Goal: Transaction & Acquisition: Purchase product/service

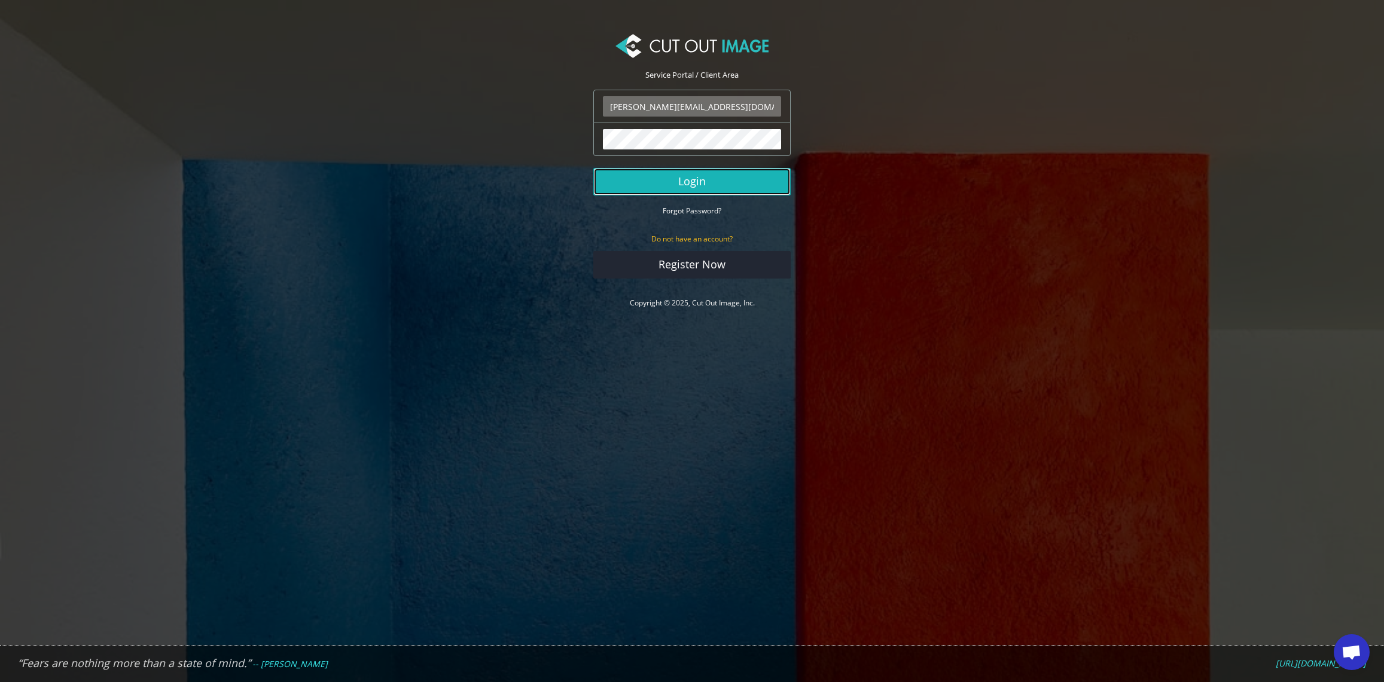
click at [714, 181] on button "Login" at bounding box center [691, 182] width 197 height 28
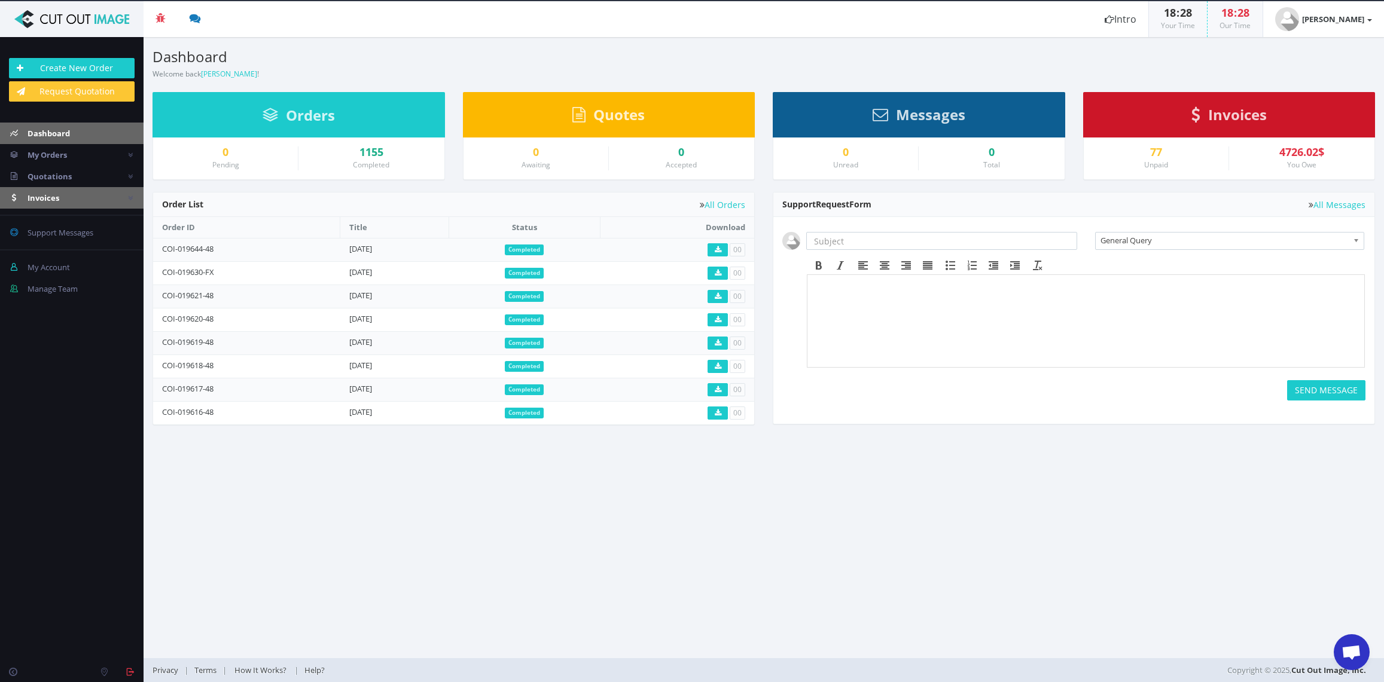
click at [54, 196] on span "Invoices" at bounding box center [44, 198] width 32 height 11
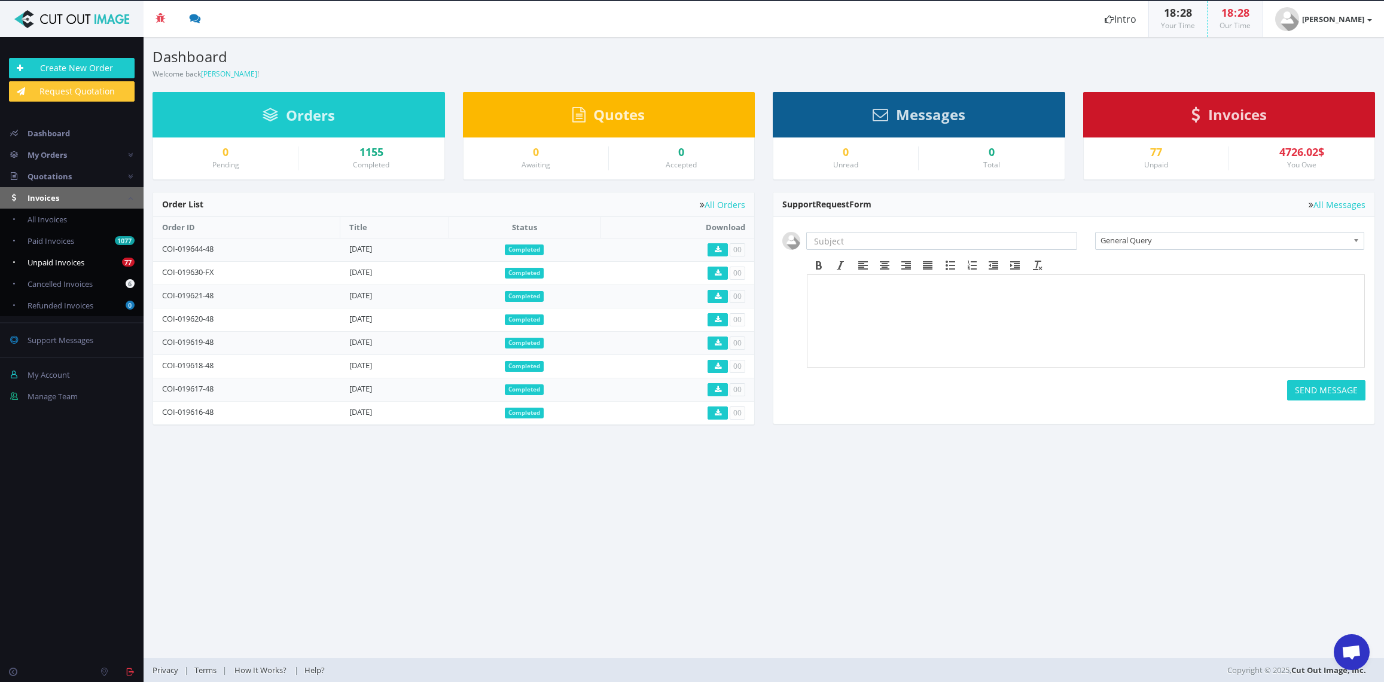
click at [71, 264] on span "Unpaid Invoices" at bounding box center [56, 262] width 57 height 11
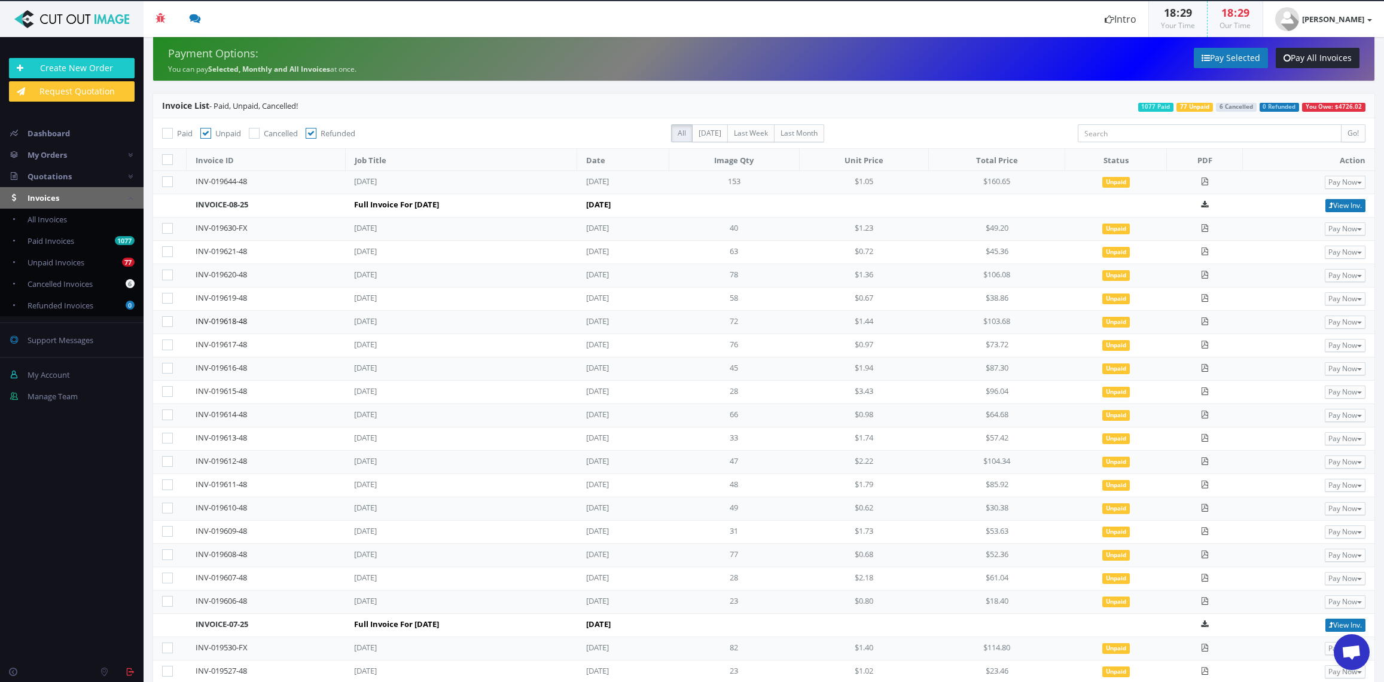
scroll to position [48, 0]
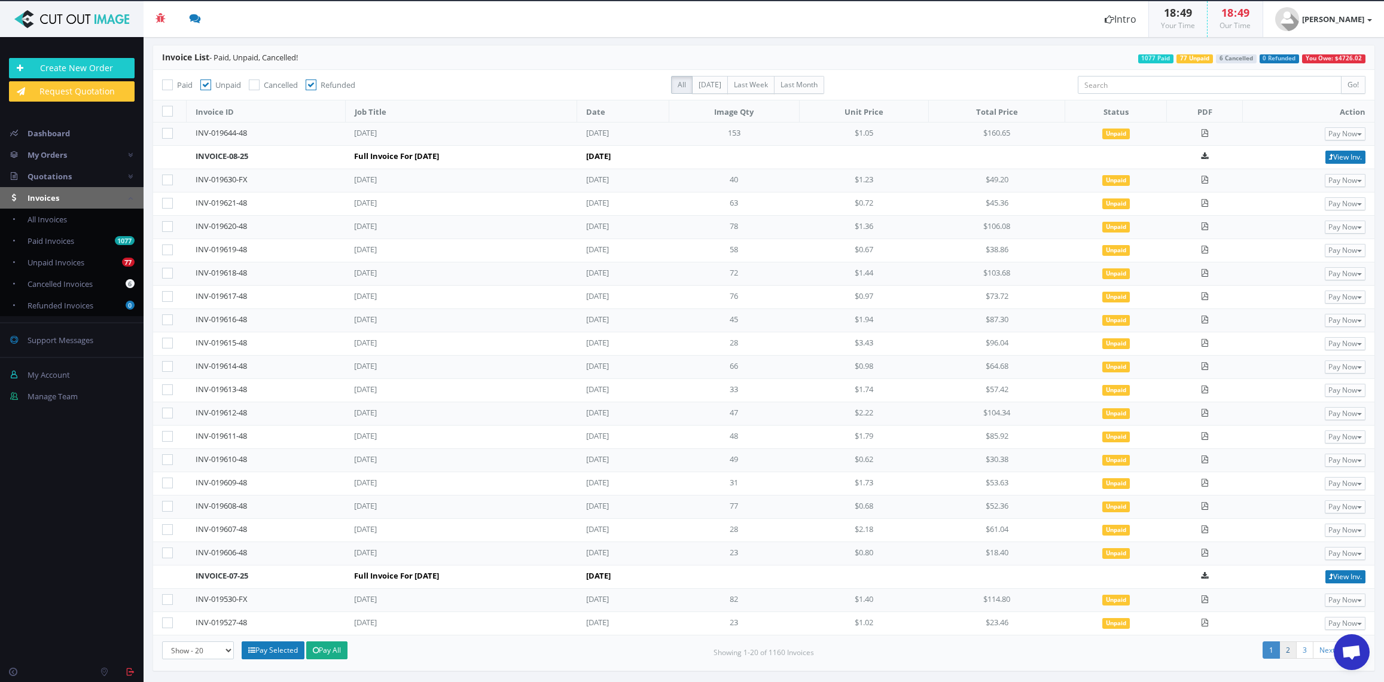
click at [1286, 647] on link "2" at bounding box center [1287, 650] width 17 height 17
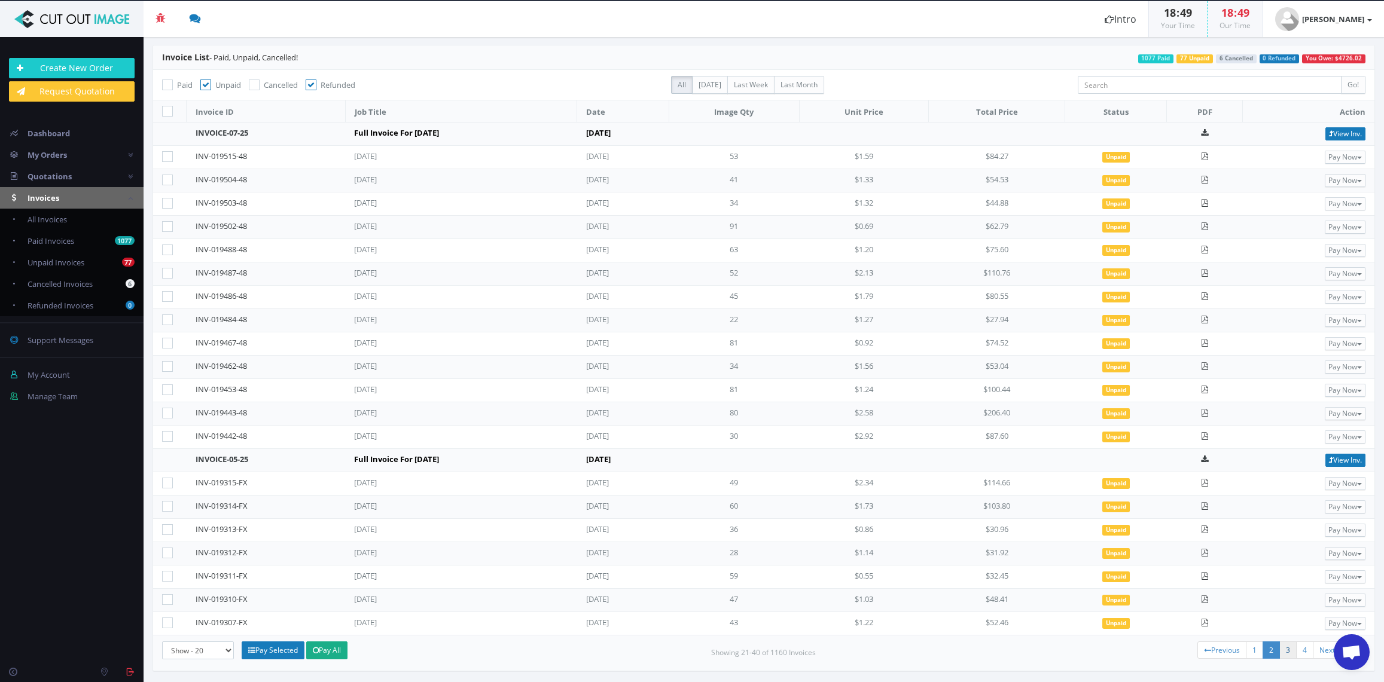
click at [1288, 650] on link "3" at bounding box center [1287, 650] width 17 height 17
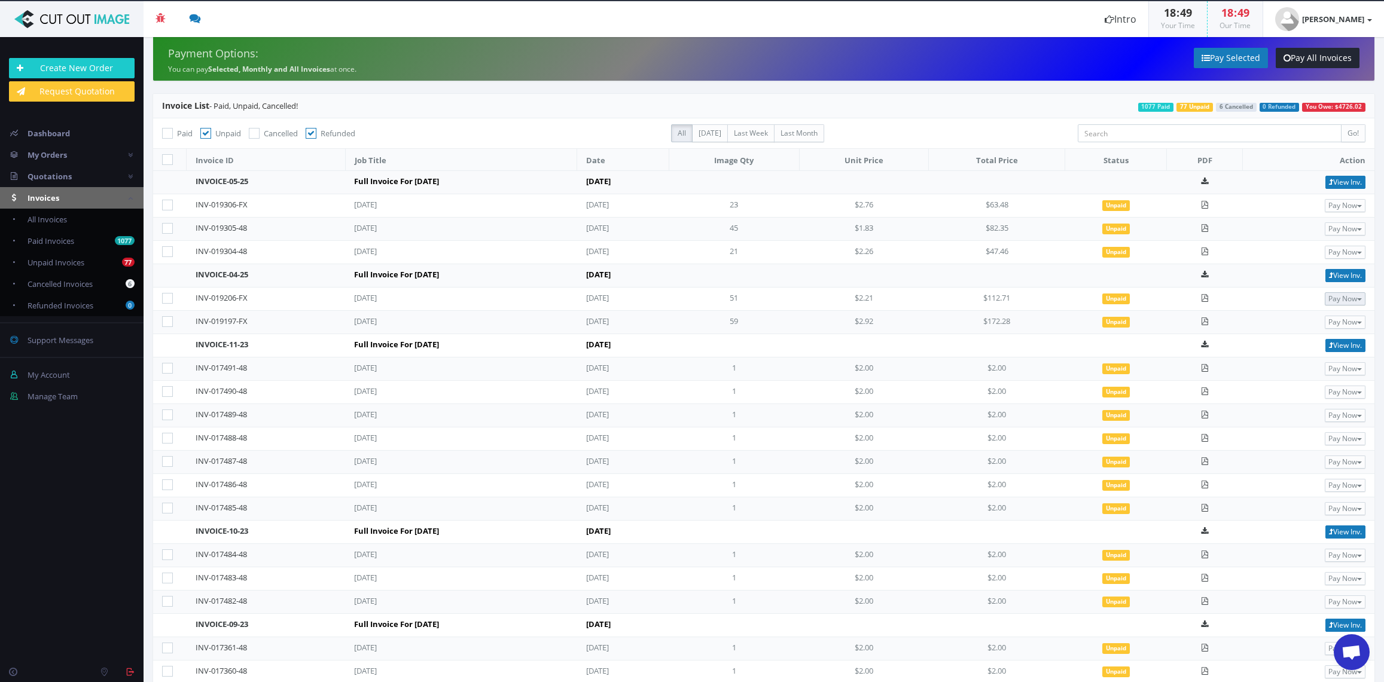
click at [1340, 297] on button "Pay Now" at bounding box center [1344, 298] width 41 height 13
click at [1299, 319] on span "PayPal" at bounding box center [1305, 318] width 28 height 11
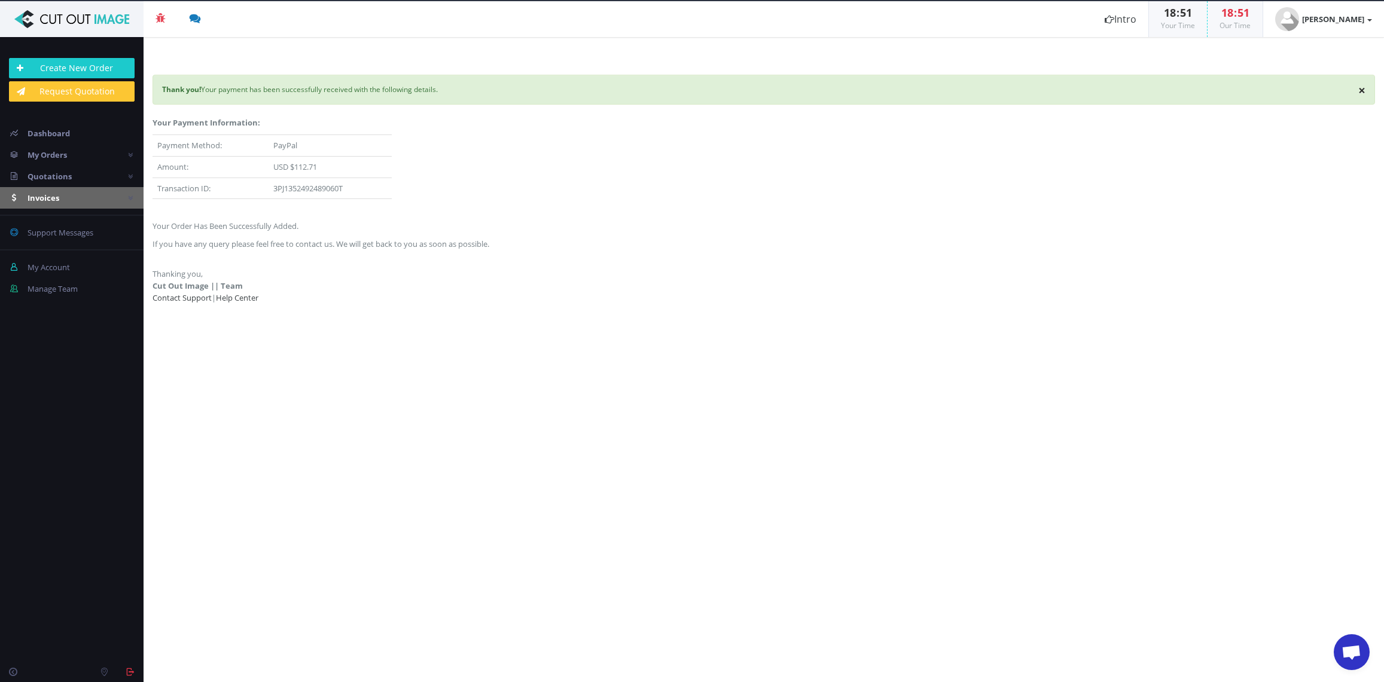
click at [51, 194] on span "Invoices" at bounding box center [44, 198] width 32 height 11
click at [73, 262] on span "Unpaid Invoices" at bounding box center [56, 262] width 57 height 11
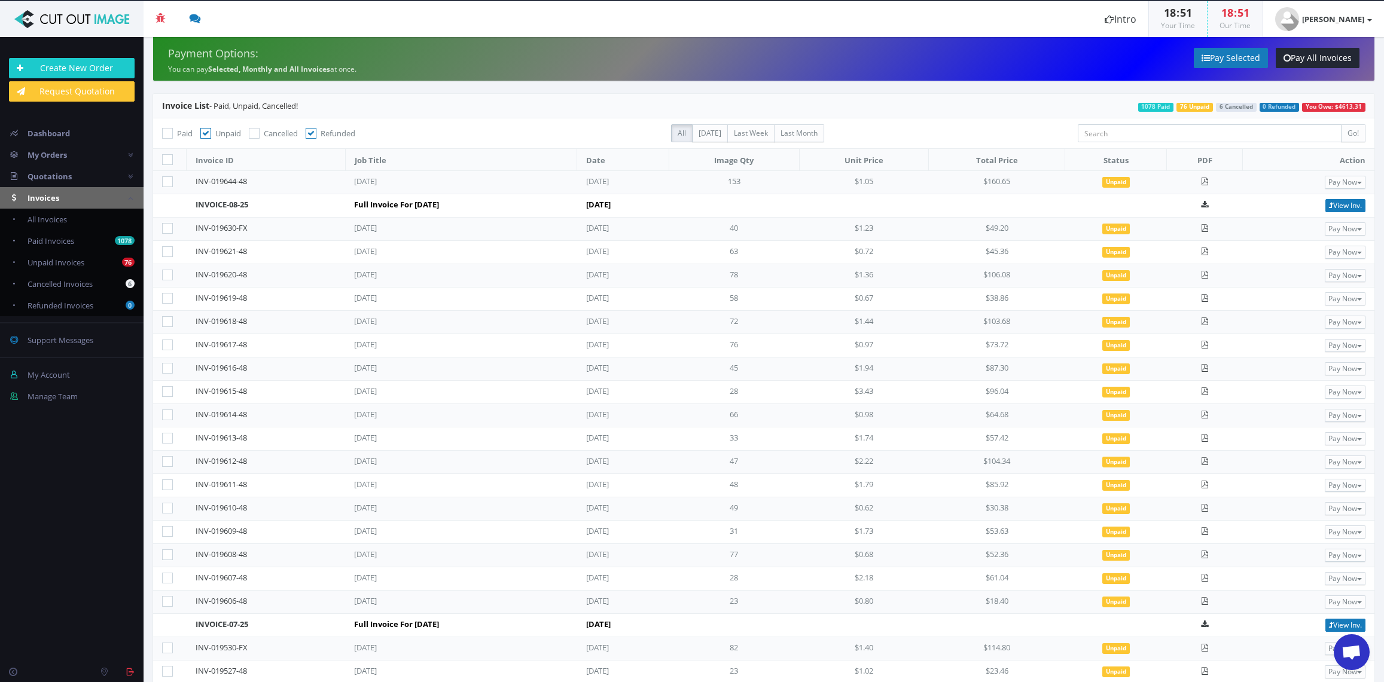
scroll to position [48, 0]
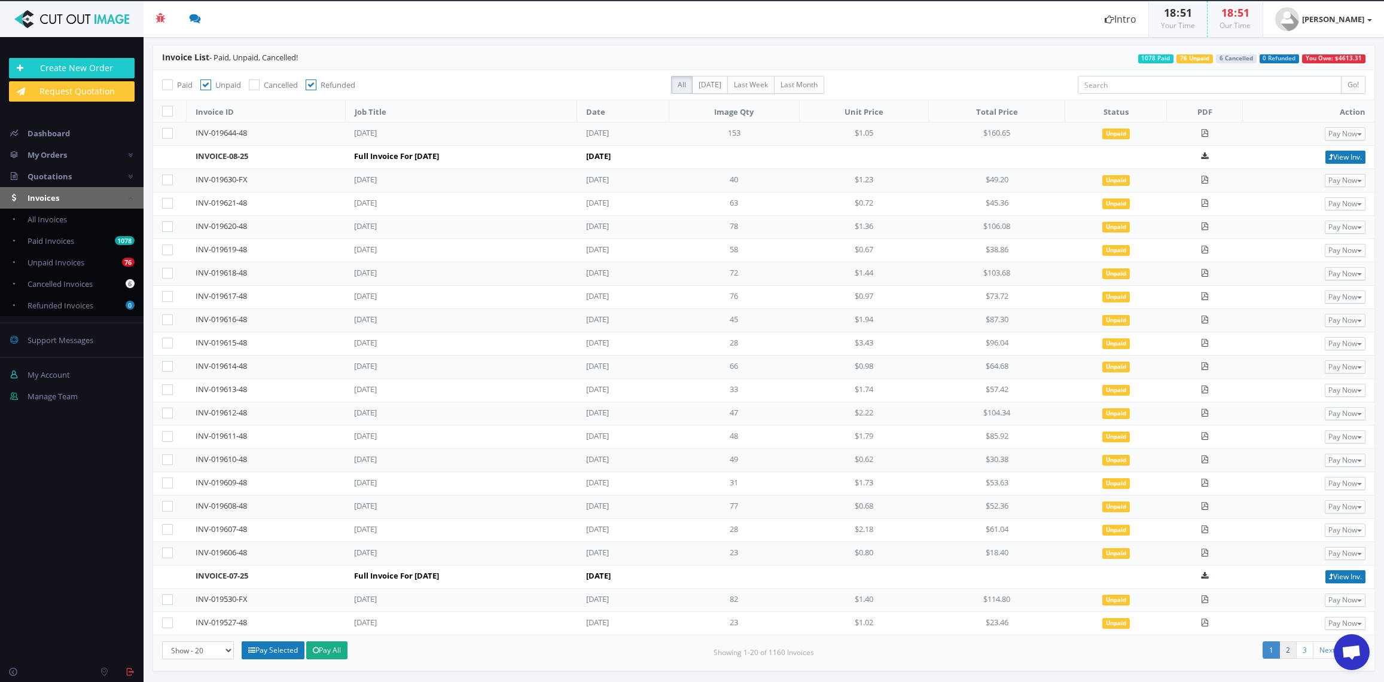
click at [1285, 649] on link "2" at bounding box center [1287, 650] width 17 height 17
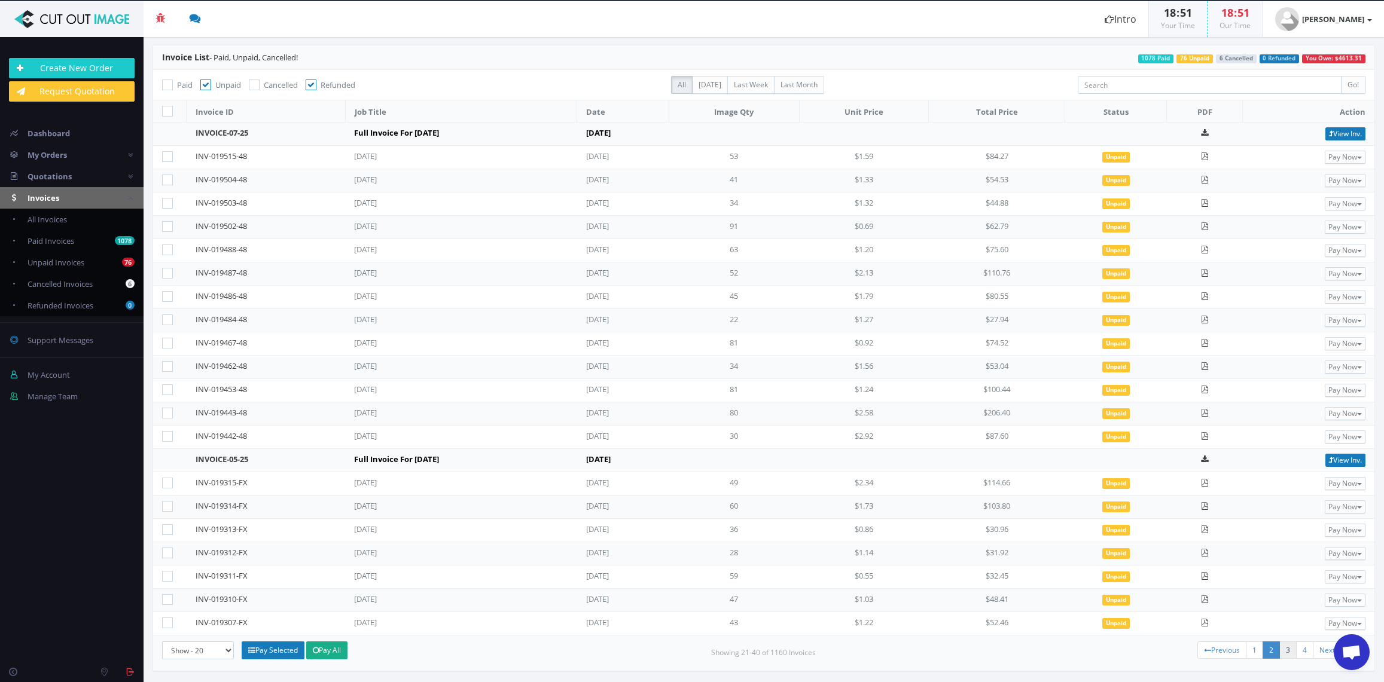
click at [1287, 649] on link "3" at bounding box center [1287, 650] width 17 height 17
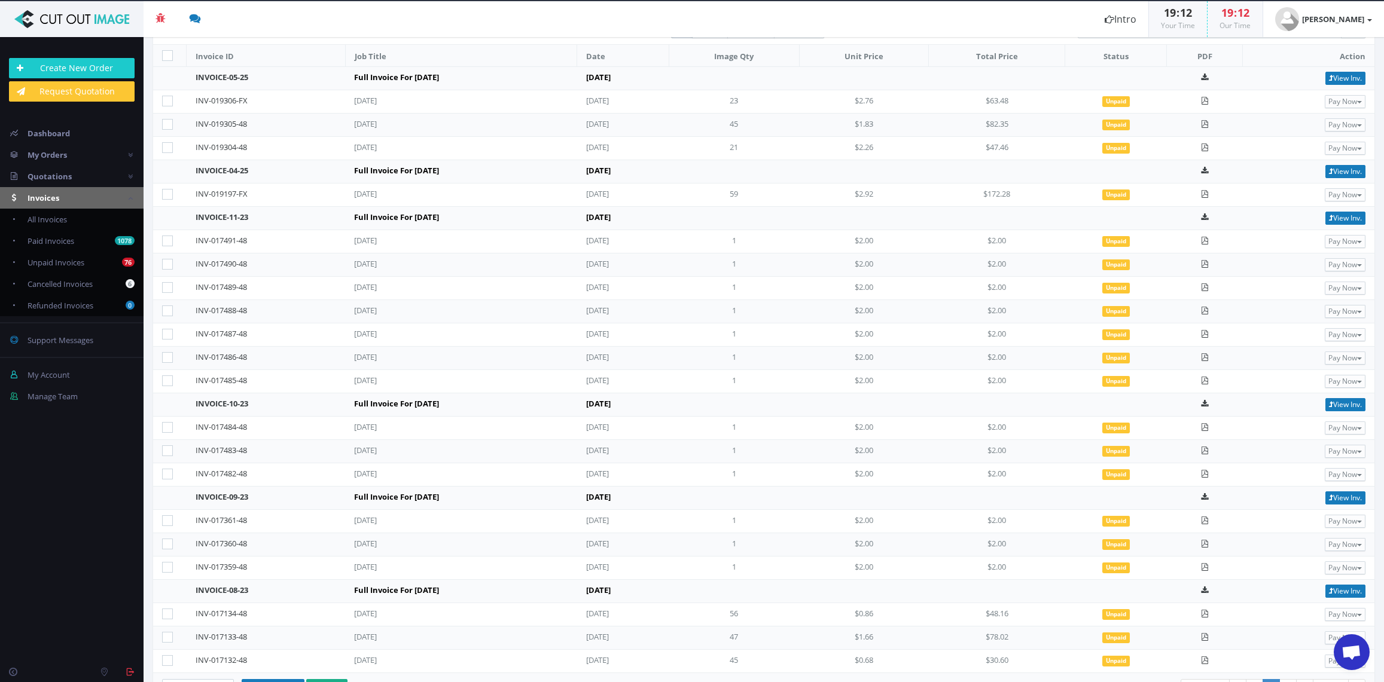
scroll to position [142, 0]
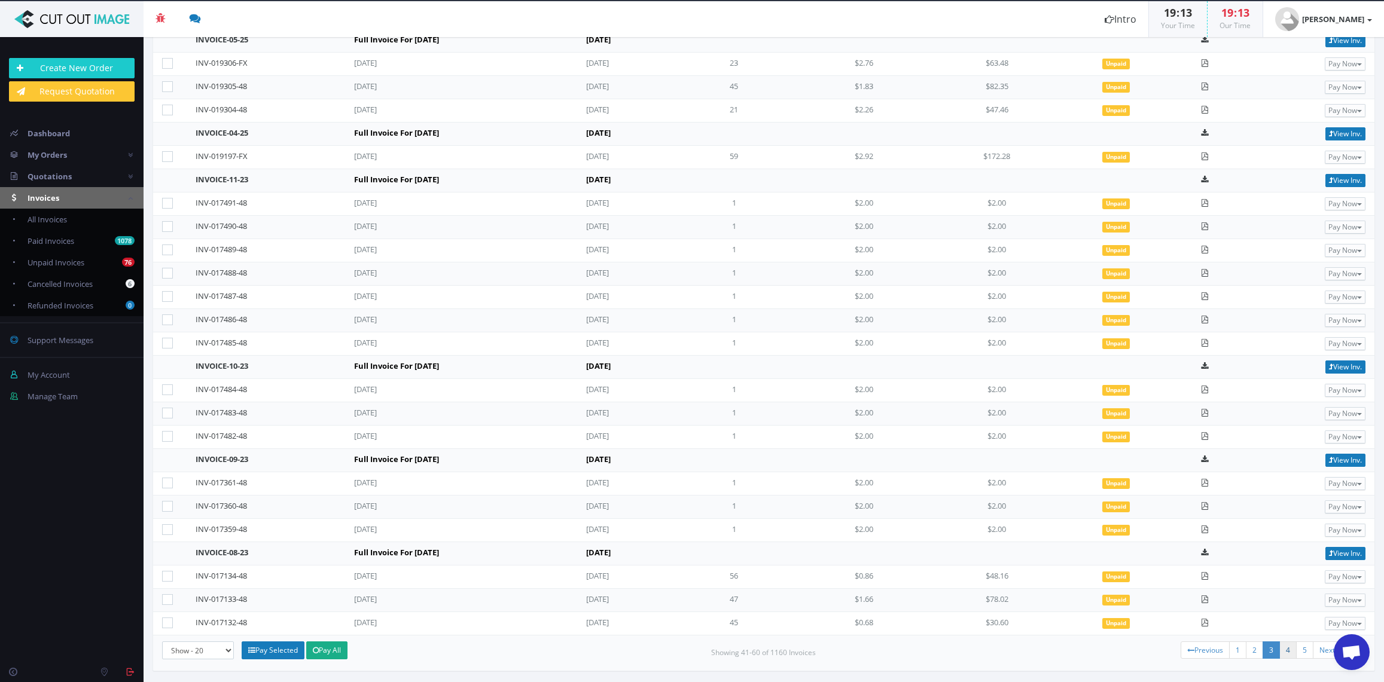
click at [1288, 653] on link "4" at bounding box center [1287, 650] width 17 height 17
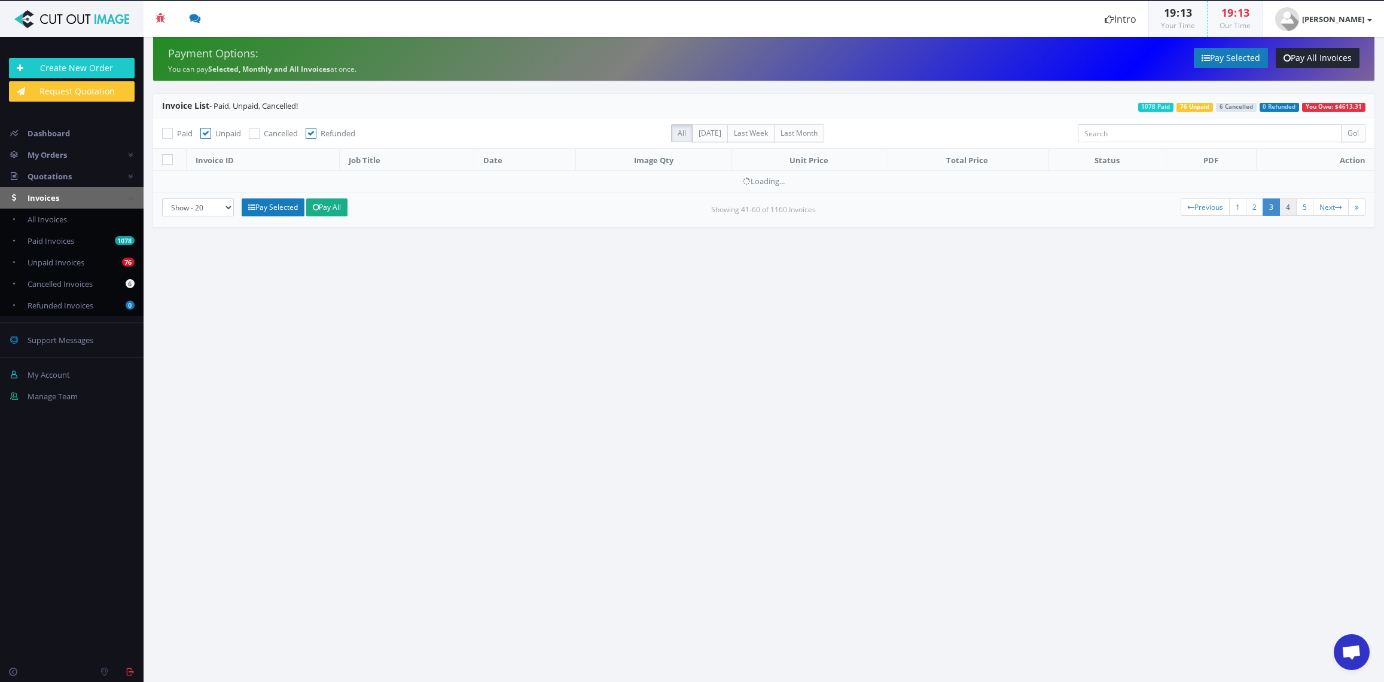
scroll to position [0, 0]
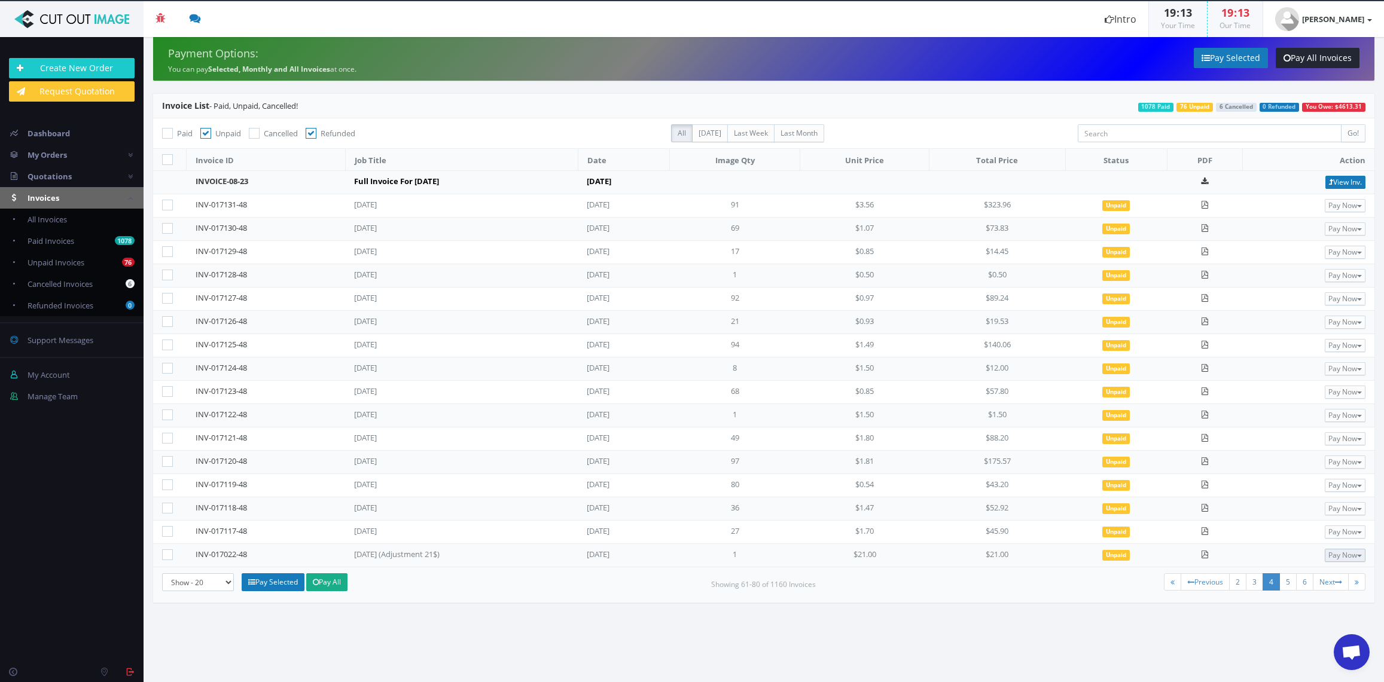
click at [1346, 555] on button "Pay Now" at bounding box center [1344, 555] width 41 height 13
click at [1301, 575] on span "PayPal" at bounding box center [1305, 575] width 28 height 11
